Goal: Information Seeking & Learning: Learn about a topic

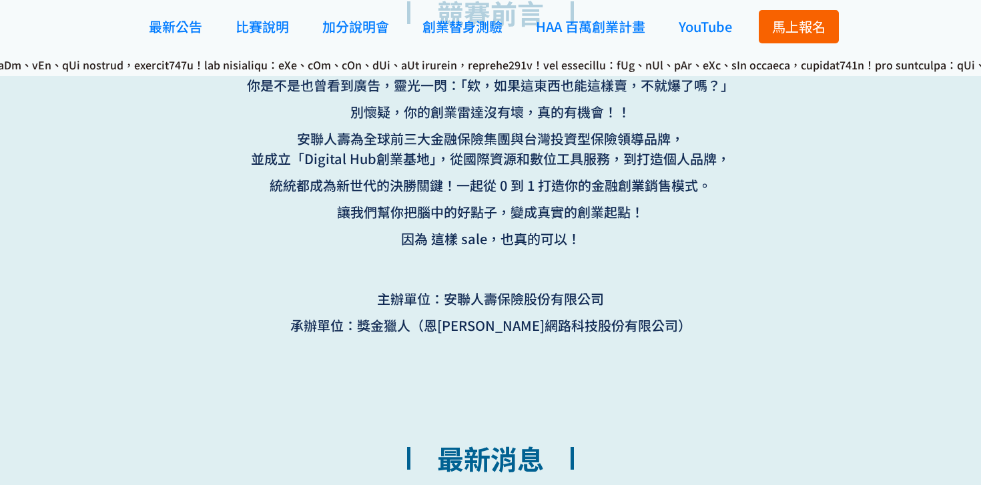
scroll to position [804, 0]
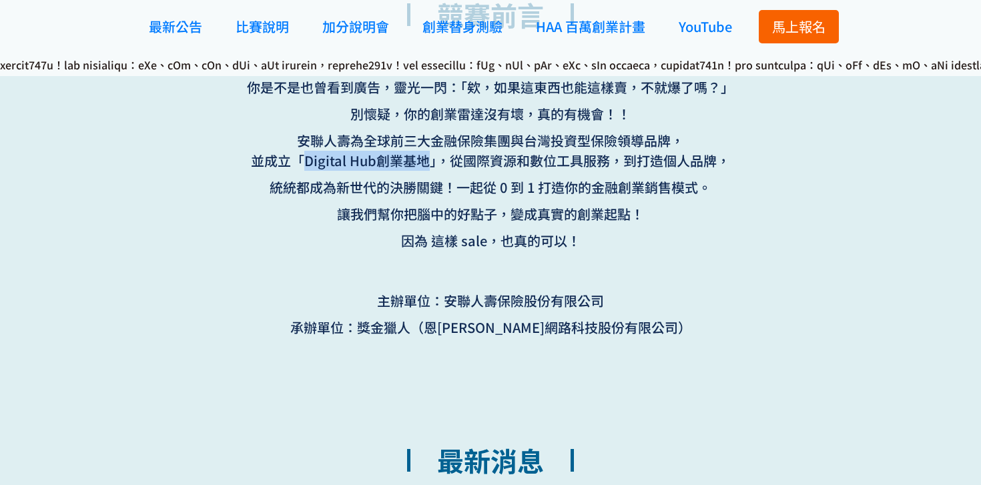
drag, startPoint x: 302, startPoint y: 163, endPoint x: 422, endPoint y: 160, distance: 120.8
click at [422, 160] on span "並成立「Digital Hub創業基地」，" at bounding box center [350, 161] width 199 height 20
click at [623, 192] on p "統統都成為新世代的決勝關鍵！一起從 0 到 1 打造你的金融創業銷售模式。" at bounding box center [490, 188] width 521 height 20
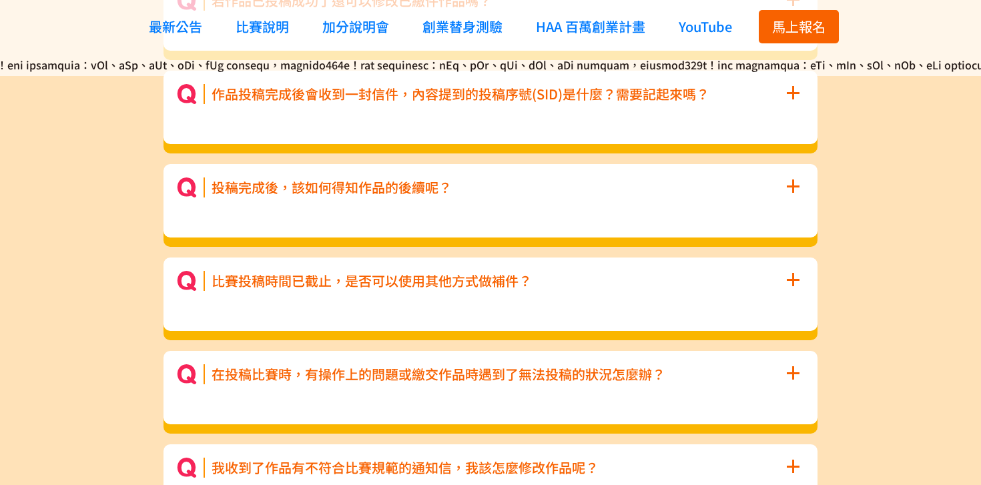
scroll to position [6548, 0]
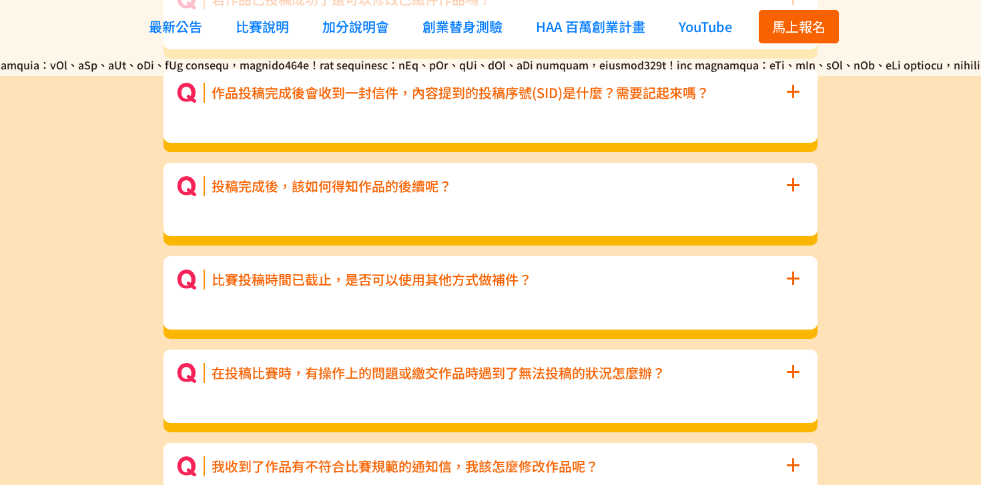
click at [795, 191] on span "+" at bounding box center [793, 183] width 15 height 39
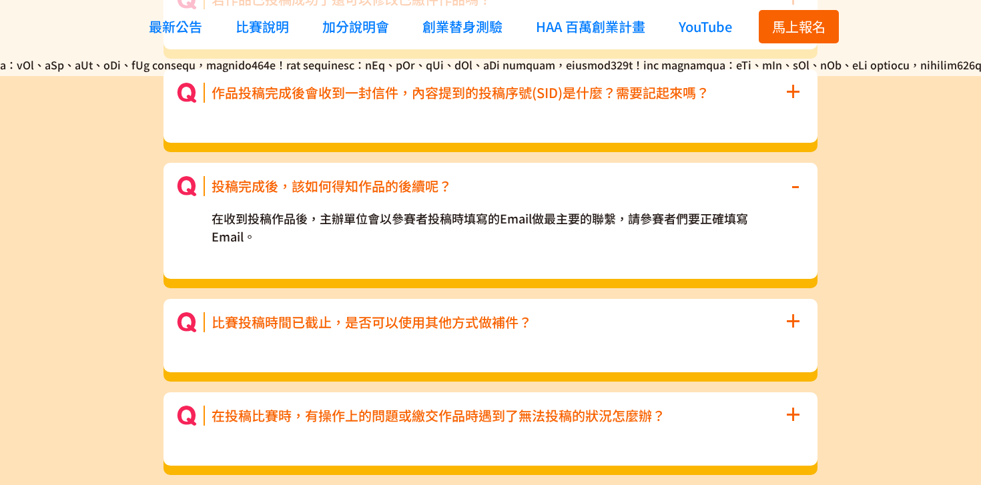
click at [795, 191] on span "-" at bounding box center [795, 183] width 9 height 39
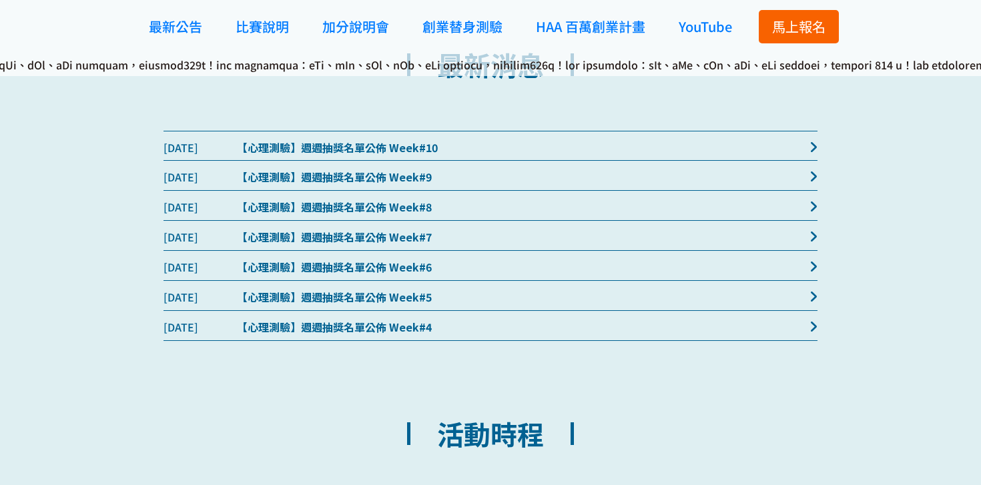
scroll to position [1199, 0]
click at [810, 147] on icon at bounding box center [814, 147] width 8 height 13
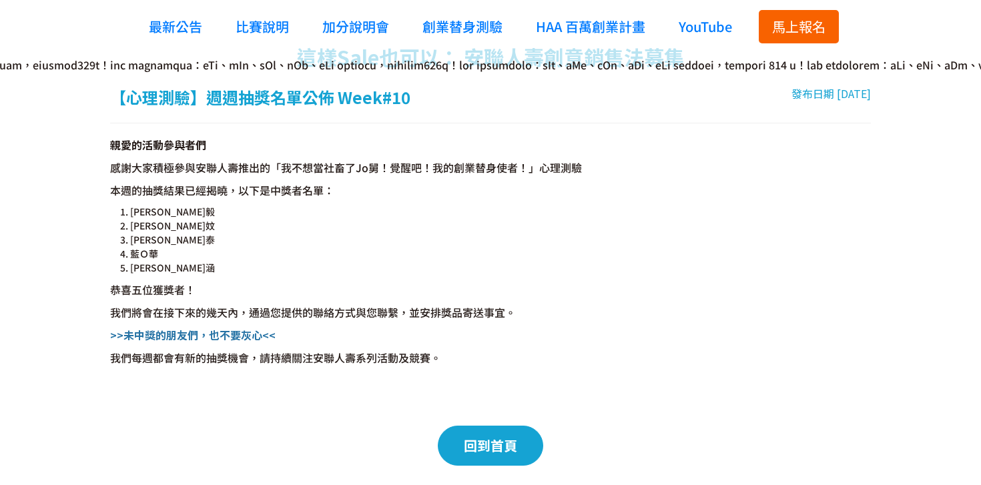
scroll to position [39, 0]
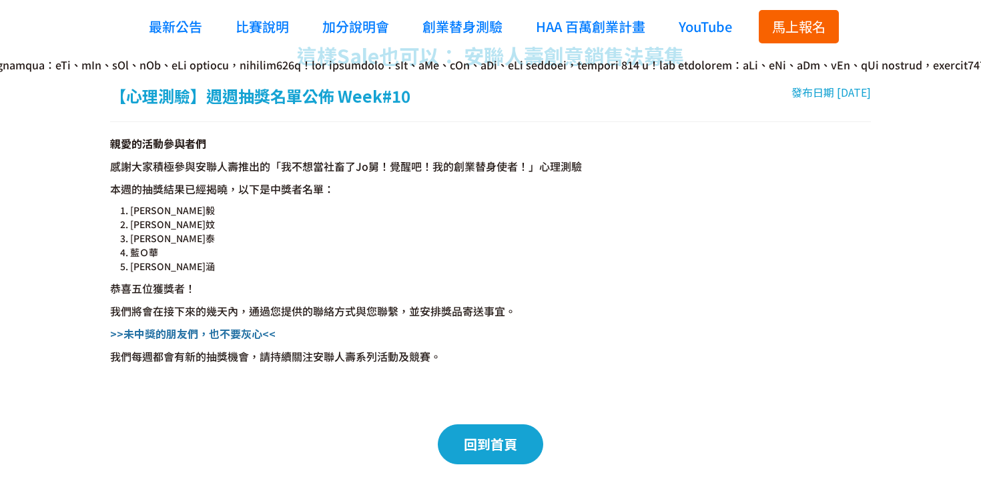
click at [505, 436] on span "回到首頁" at bounding box center [490, 443] width 53 height 19
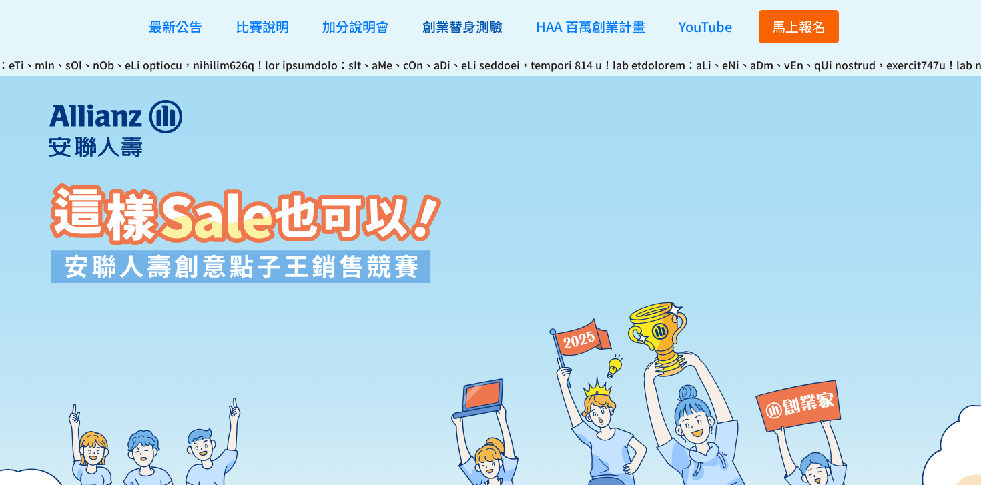
click at [492, 27] on span "創業替身測驗" at bounding box center [462, 26] width 80 height 19
